Goal: Task Accomplishment & Management: Manage account settings

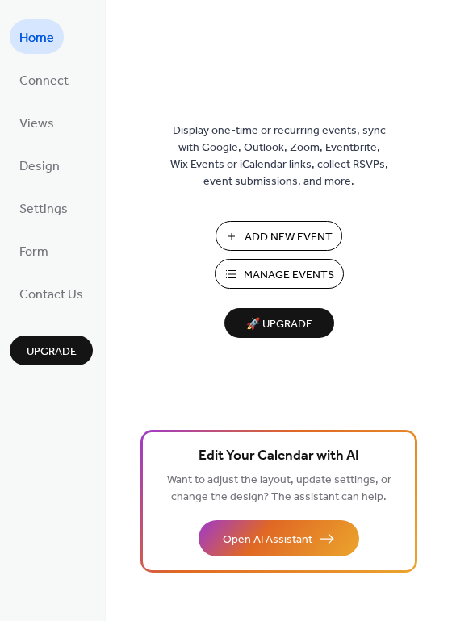
click at [277, 279] on span "Manage Events" at bounding box center [289, 275] width 90 height 17
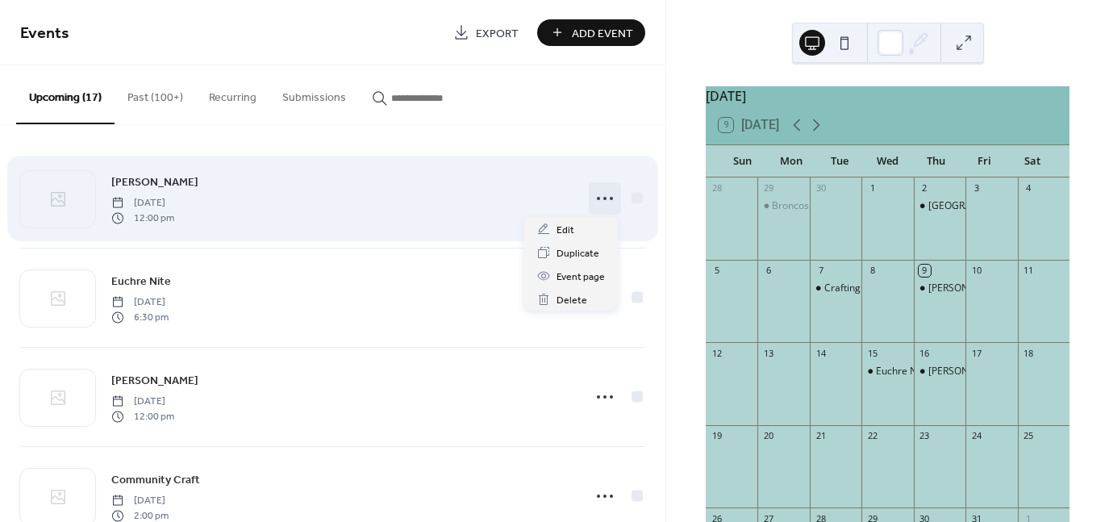
click at [599, 194] on icon at bounding box center [605, 199] width 26 height 26
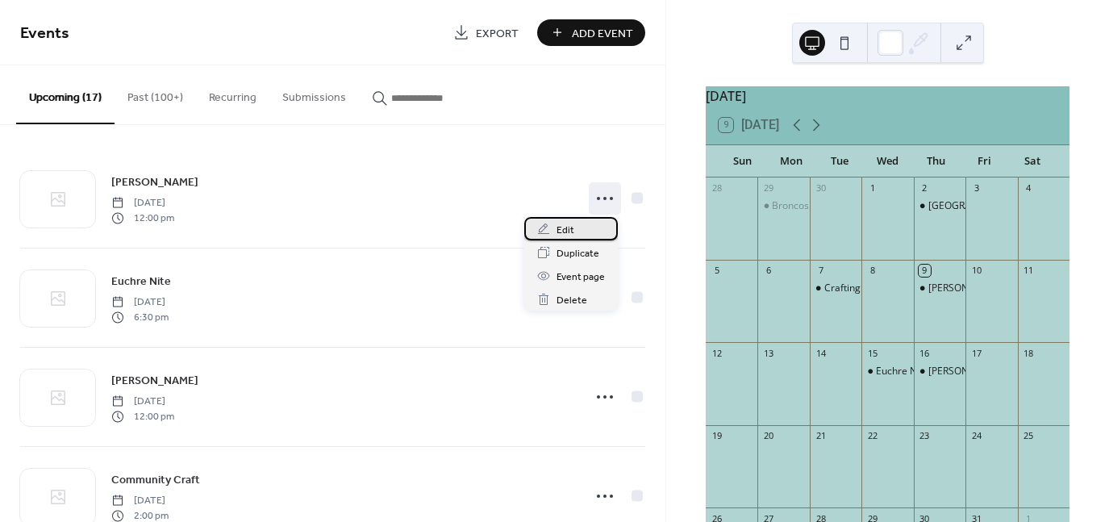
click at [557, 230] on span "Edit" at bounding box center [566, 230] width 18 height 17
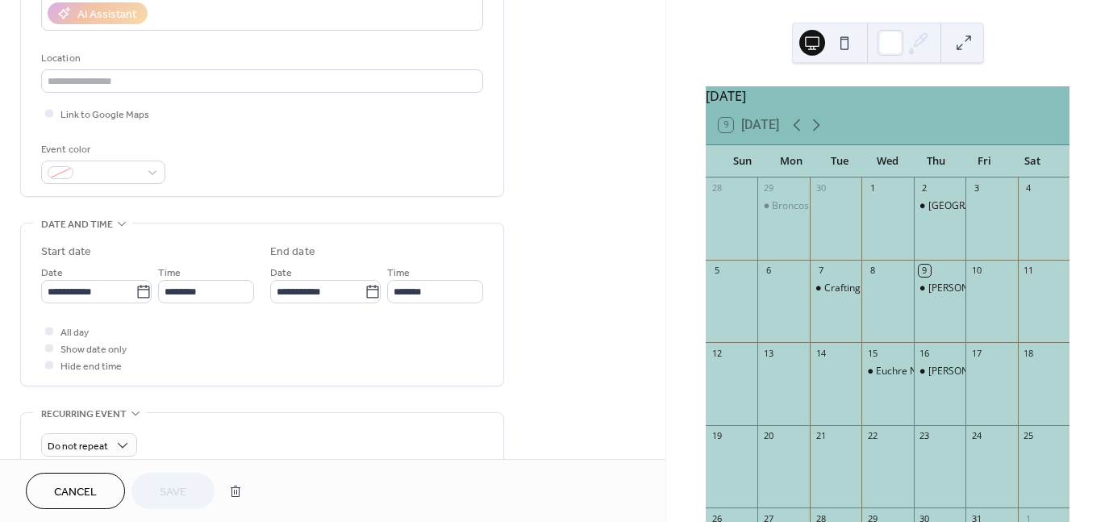
scroll to position [231, 0]
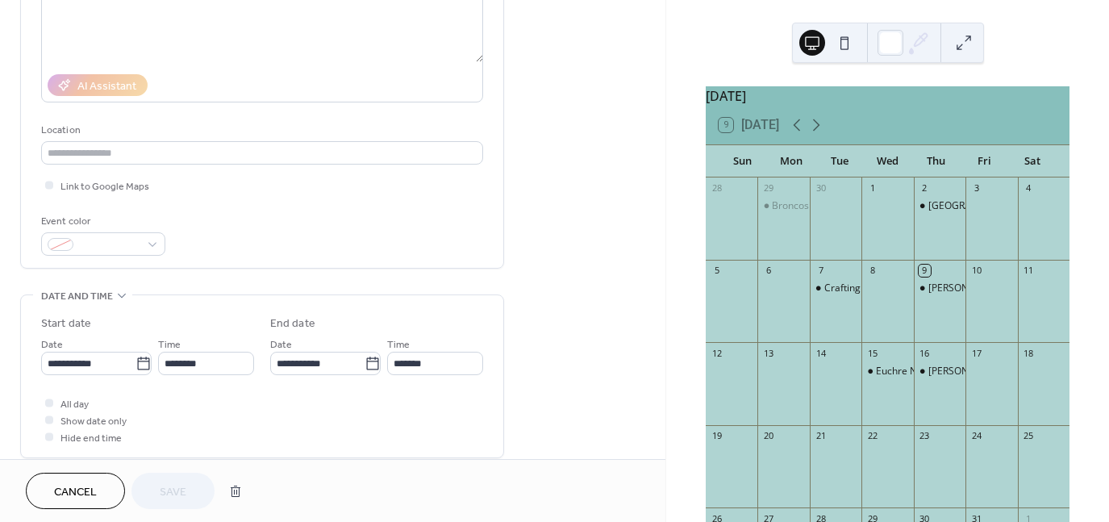
click at [77, 491] on span "Cancel" at bounding box center [75, 492] width 43 height 17
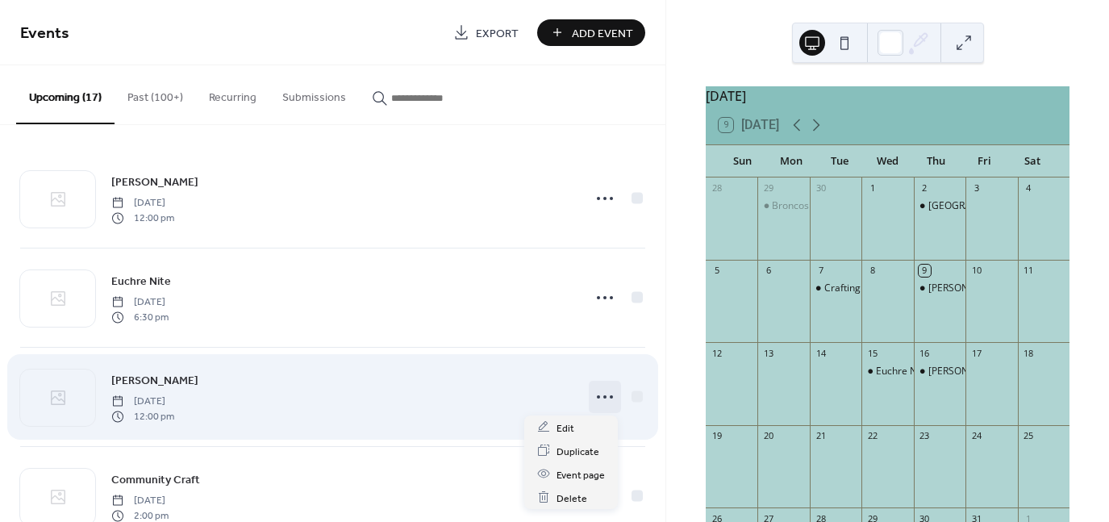
click at [605, 397] on icon at bounding box center [605, 397] width 26 height 26
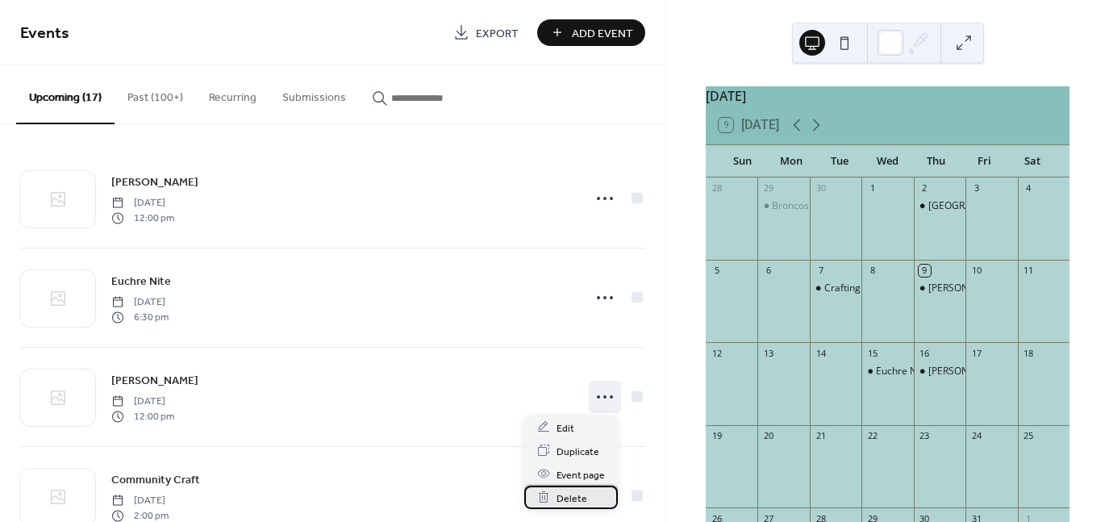
click at [576, 499] on span "Delete" at bounding box center [572, 498] width 31 height 17
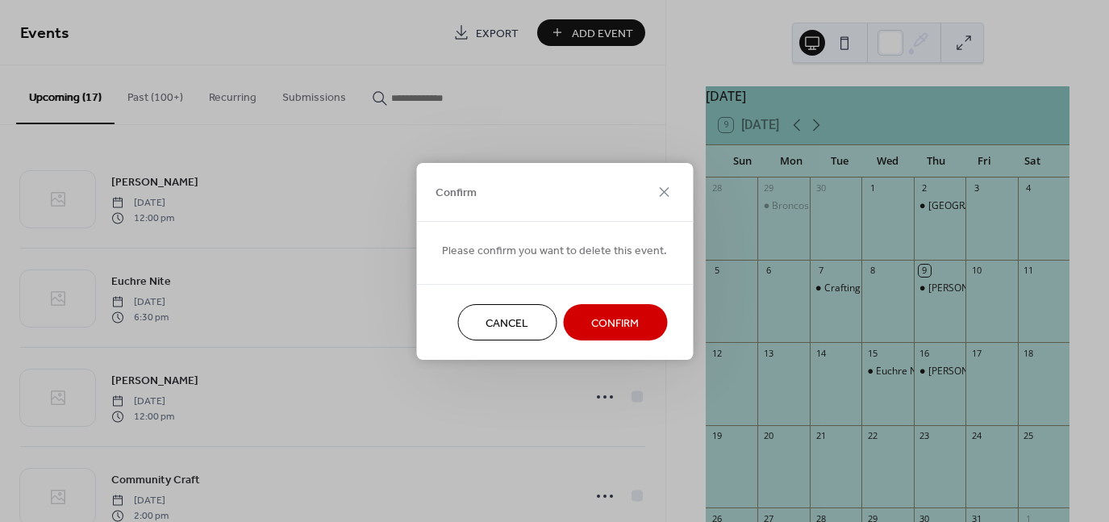
click at [486, 315] on span "Cancel" at bounding box center [507, 323] width 43 height 17
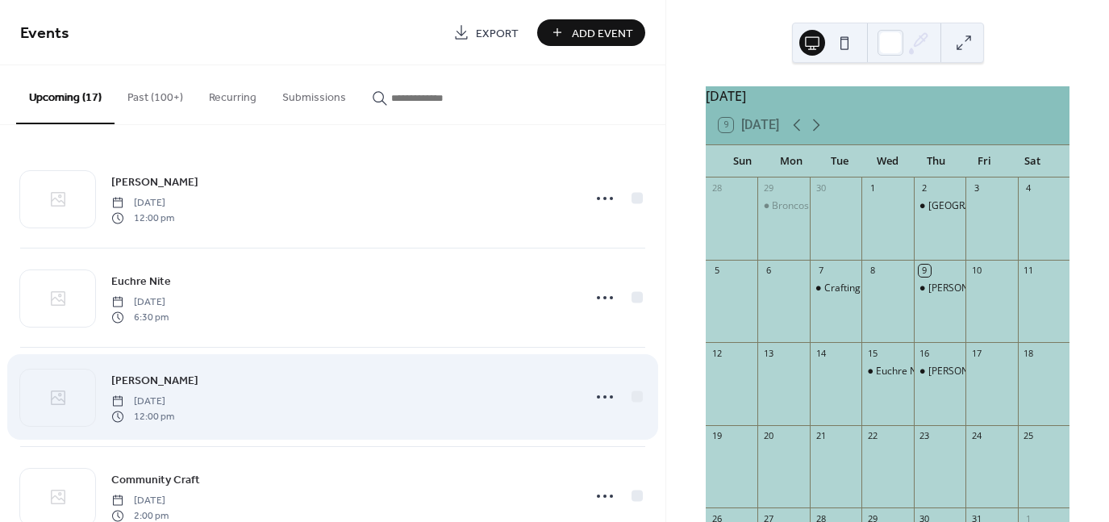
click at [174, 409] on span "12:00 pm" at bounding box center [142, 416] width 63 height 15
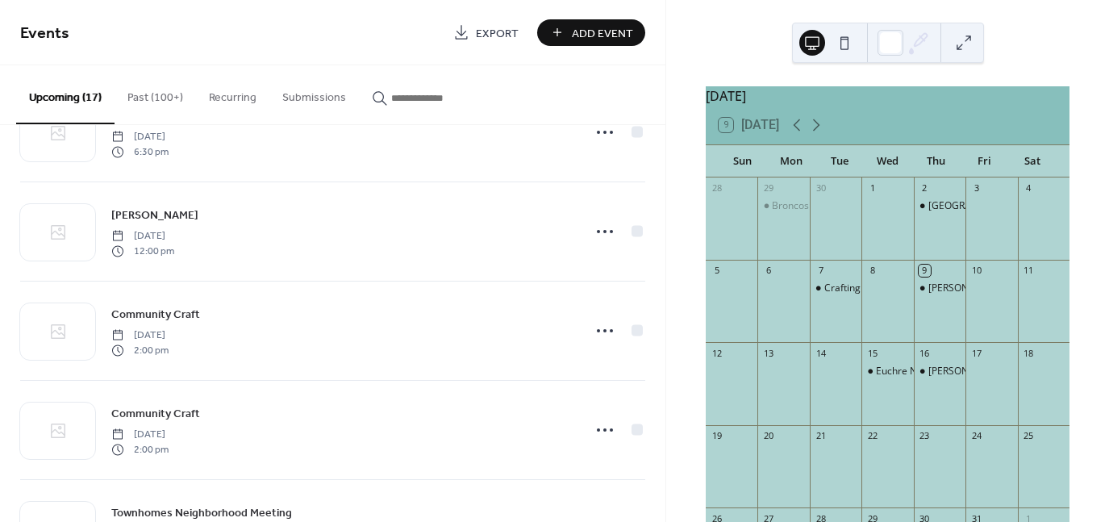
scroll to position [190, 0]
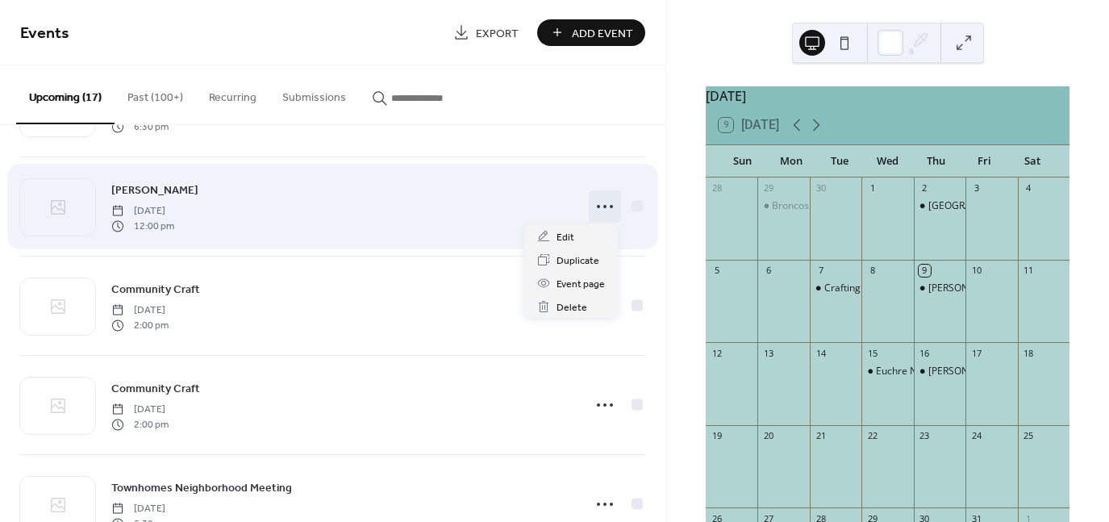
click at [603, 206] on circle at bounding box center [604, 206] width 3 height 3
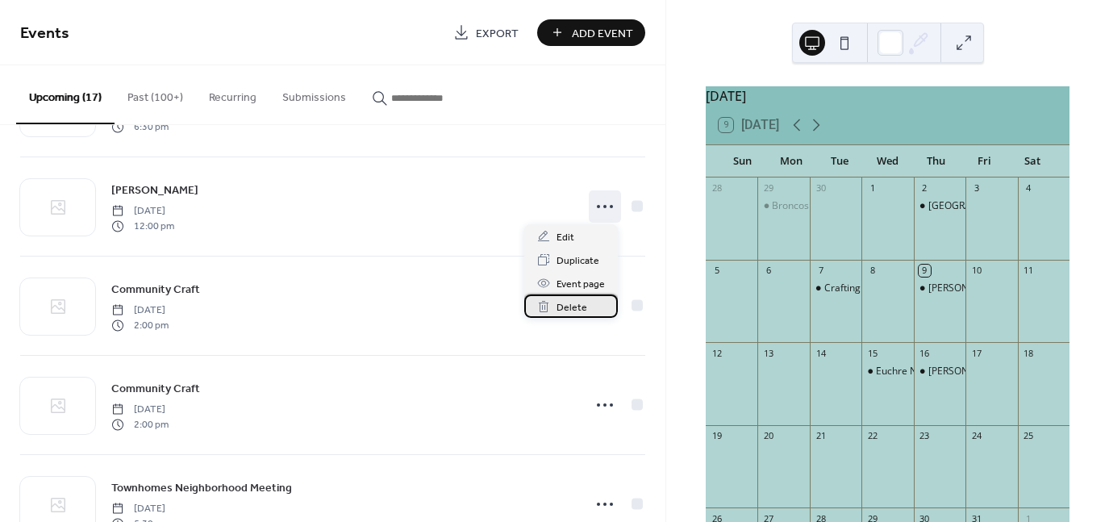
click at [566, 310] on span "Delete" at bounding box center [572, 307] width 31 height 17
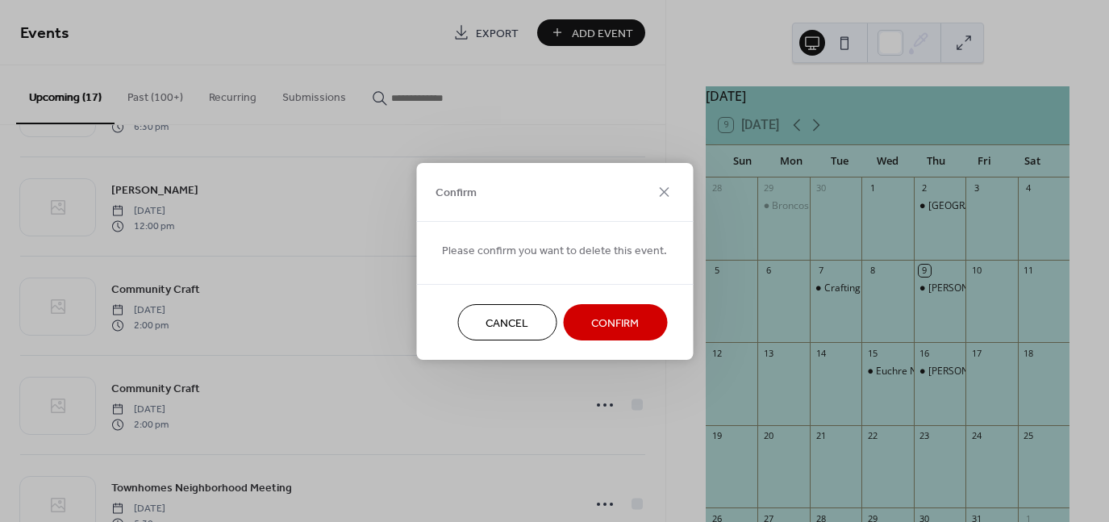
click at [605, 328] on span "Confirm" at bounding box center [615, 323] width 48 height 17
